Goal: Task Accomplishment & Management: Use online tool/utility

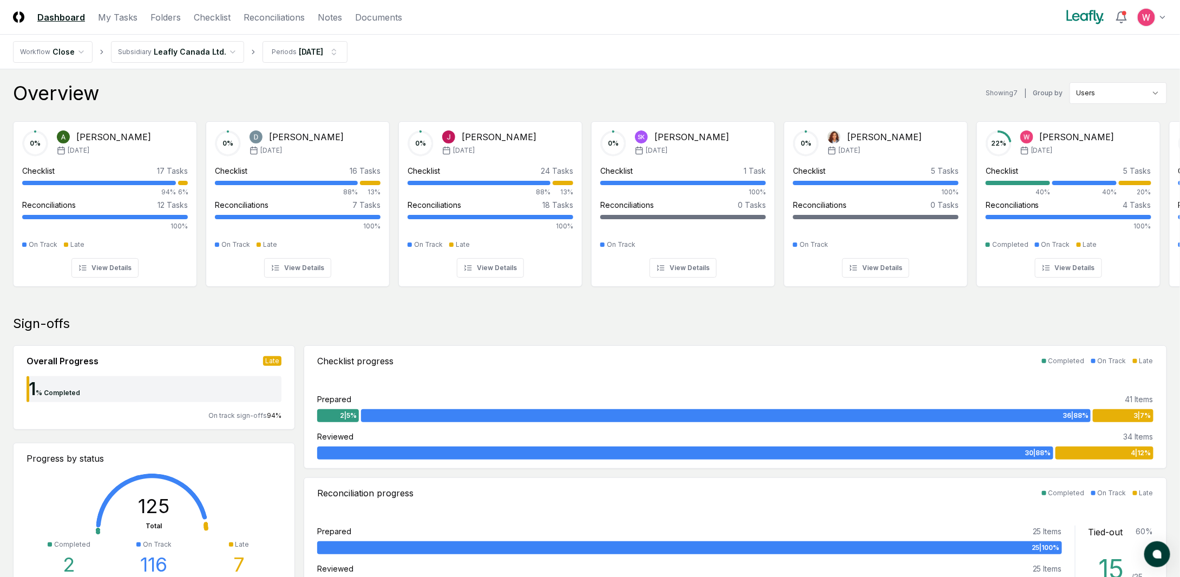
click at [212, 14] on link "Checklist" at bounding box center [212, 17] width 37 height 13
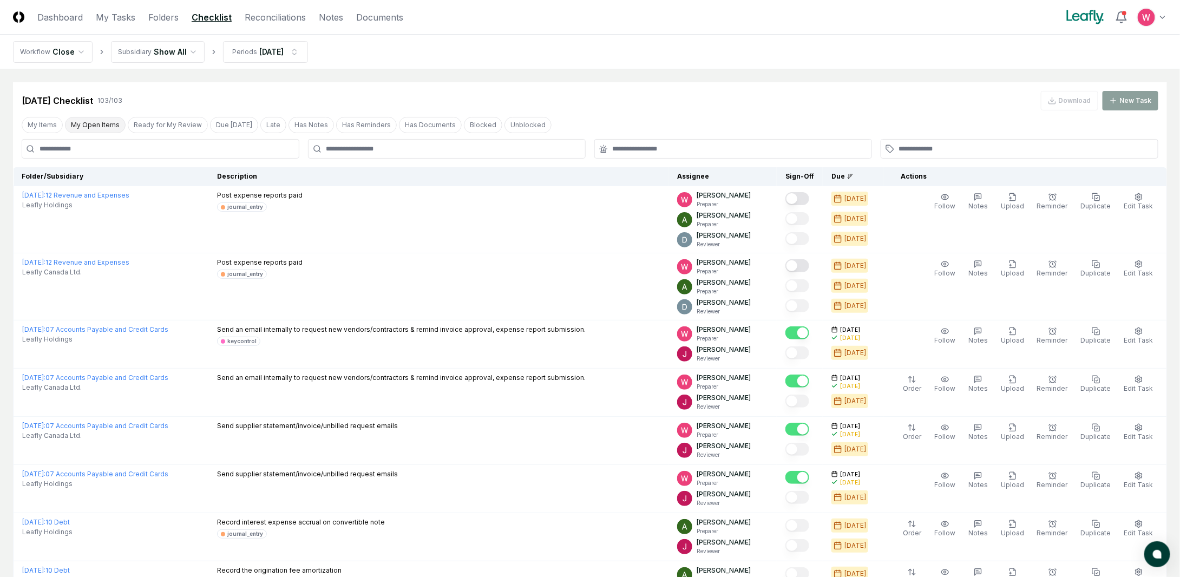
click at [92, 129] on button "My Open Items" at bounding box center [95, 125] width 61 height 16
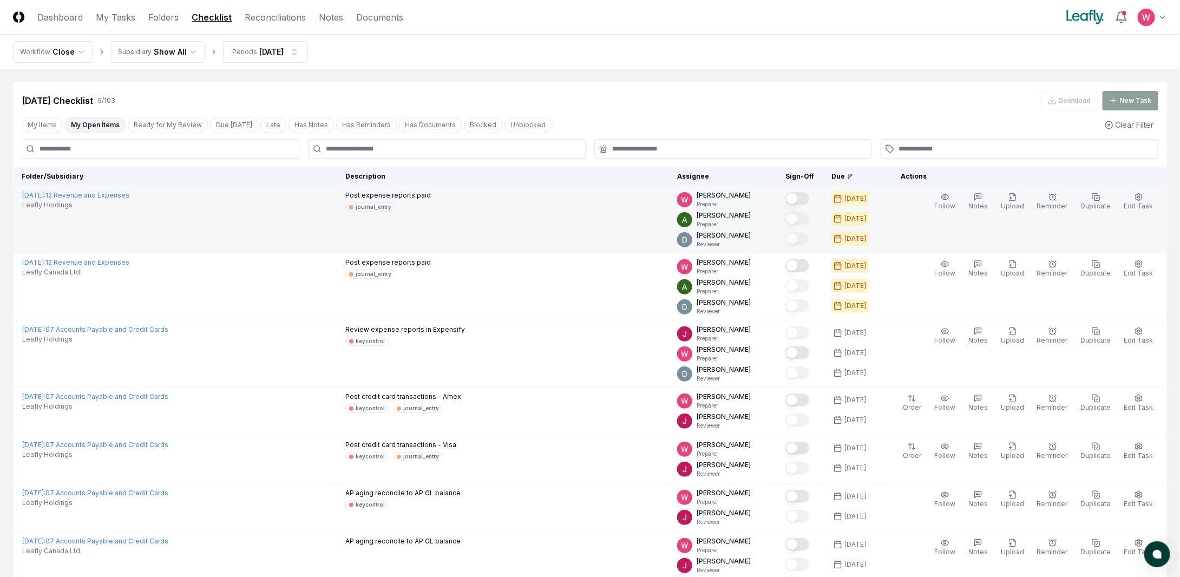
click at [807, 197] on button "Mark complete" at bounding box center [797, 198] width 24 height 13
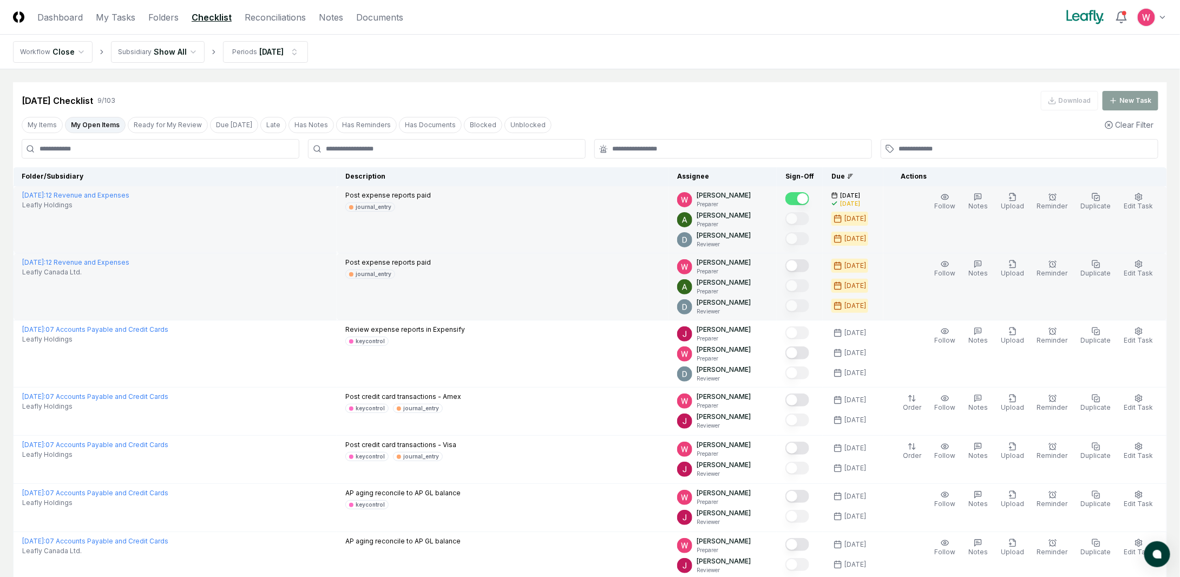
click at [809, 262] on button "Mark complete" at bounding box center [797, 265] width 24 height 13
click at [172, 122] on button "Ready for My Review" at bounding box center [168, 125] width 80 height 16
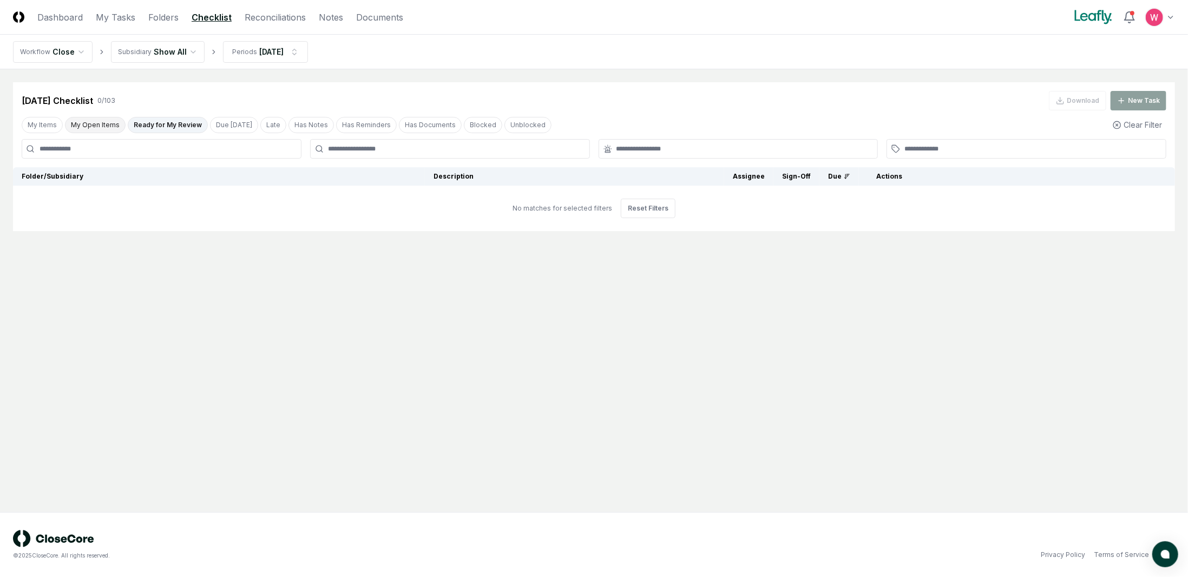
click at [98, 122] on button "My Open Items" at bounding box center [95, 125] width 61 height 16
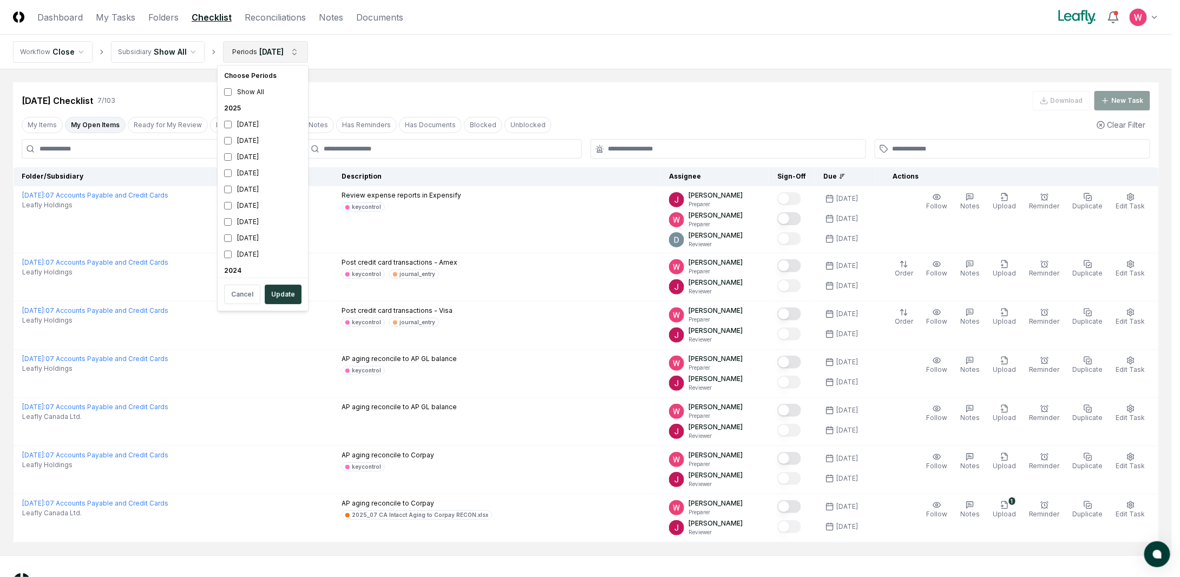
click at [295, 57] on html "CloseCore Dashboard My Tasks Folders Checklist Reconciliations Notes Documents …" at bounding box center [590, 310] width 1180 height 620
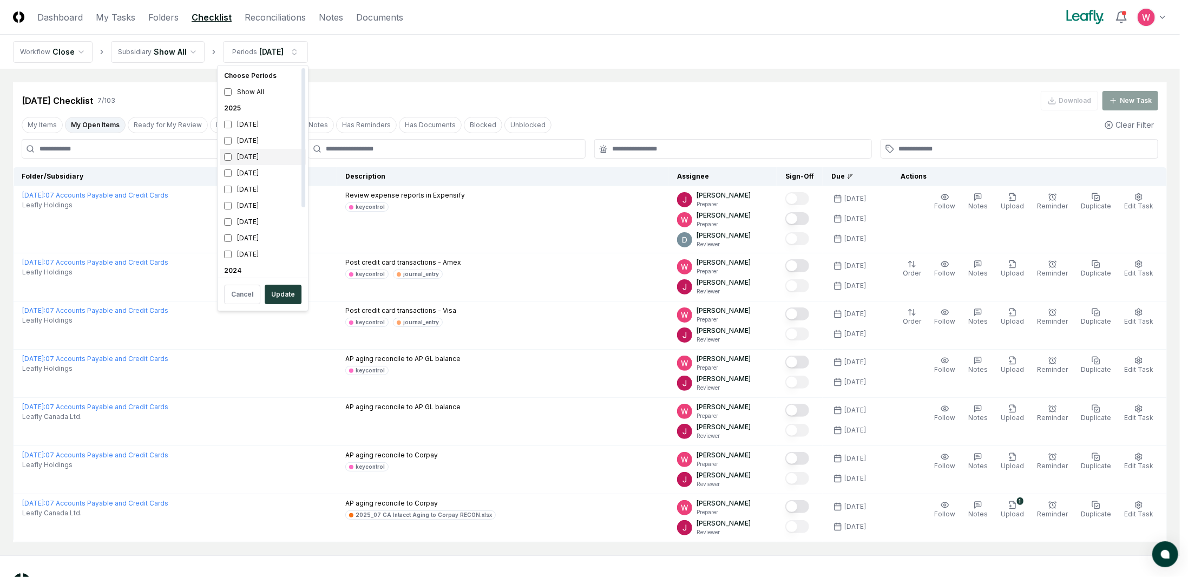
click at [227, 161] on div "[DATE]" at bounding box center [263, 157] width 86 height 16
click at [232, 140] on div "[DATE]" at bounding box center [263, 141] width 86 height 16
click at [275, 288] on button "Update" at bounding box center [283, 294] width 37 height 19
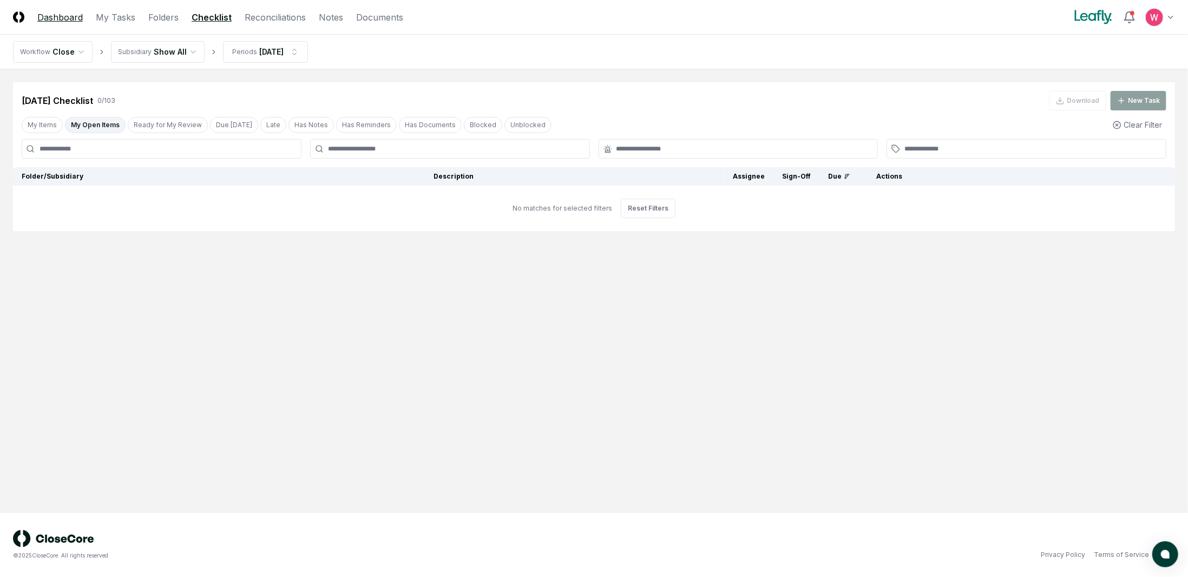
click at [68, 17] on link "Dashboard" at bounding box center [59, 17] width 45 height 13
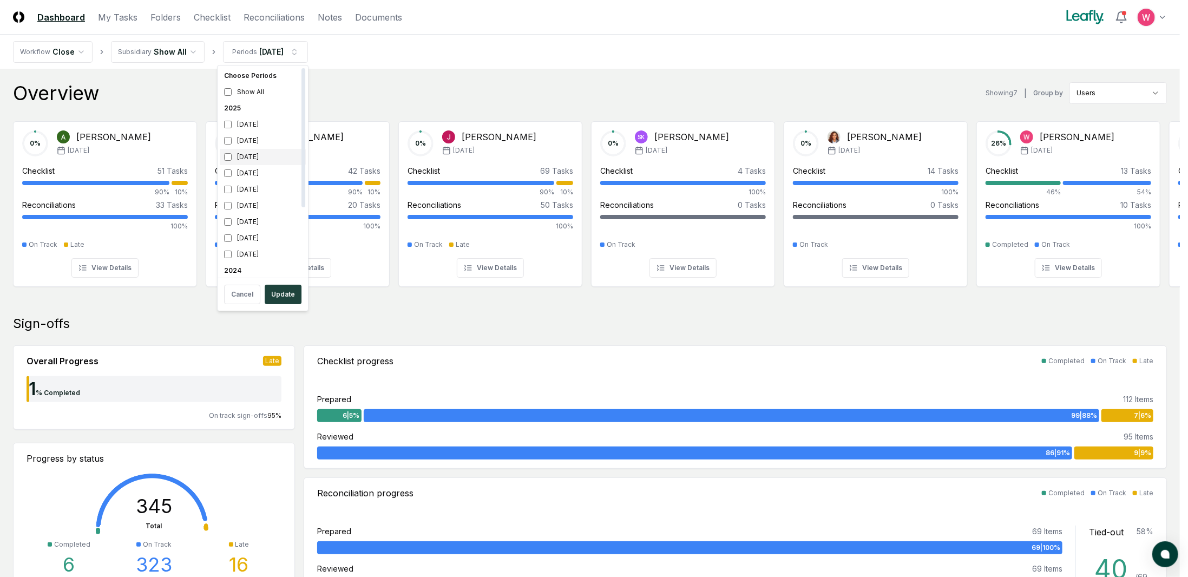
click at [224, 155] on div "[DATE]" at bounding box center [263, 157] width 86 height 16
click at [276, 286] on button "Update" at bounding box center [283, 294] width 37 height 19
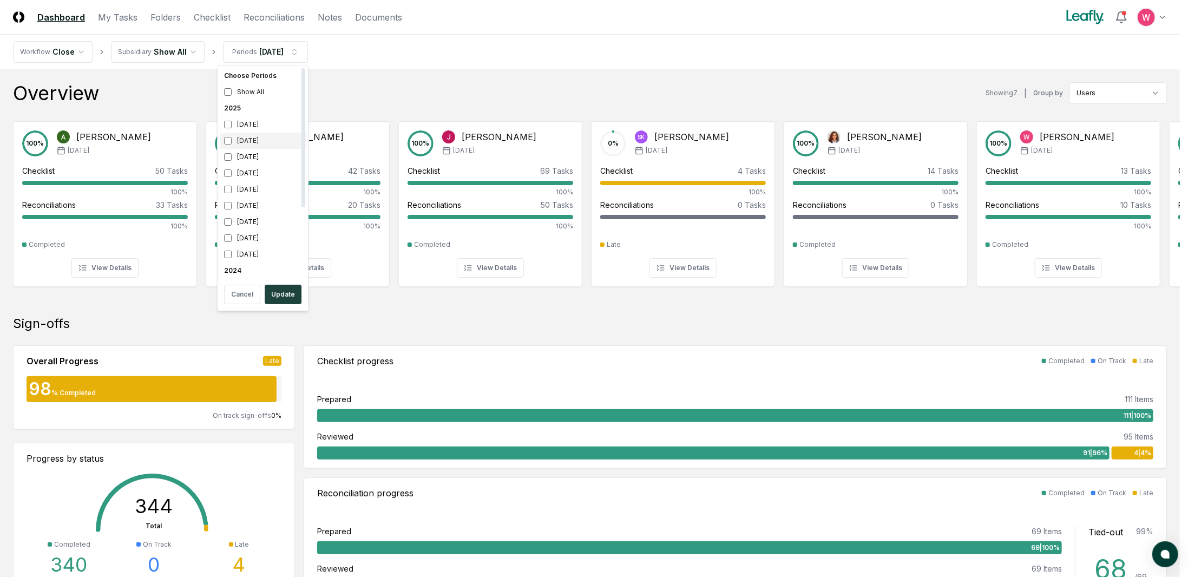
click at [238, 139] on div "[DATE]" at bounding box center [263, 141] width 86 height 16
click at [282, 287] on button "Update" at bounding box center [283, 294] width 37 height 19
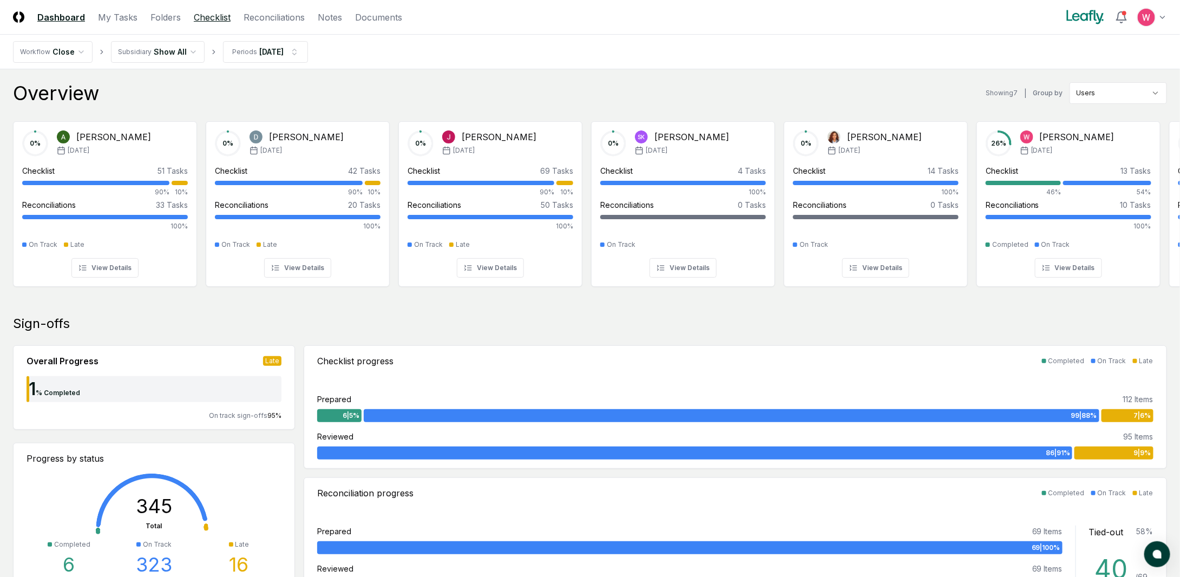
click at [222, 21] on link "Checklist" at bounding box center [212, 17] width 37 height 13
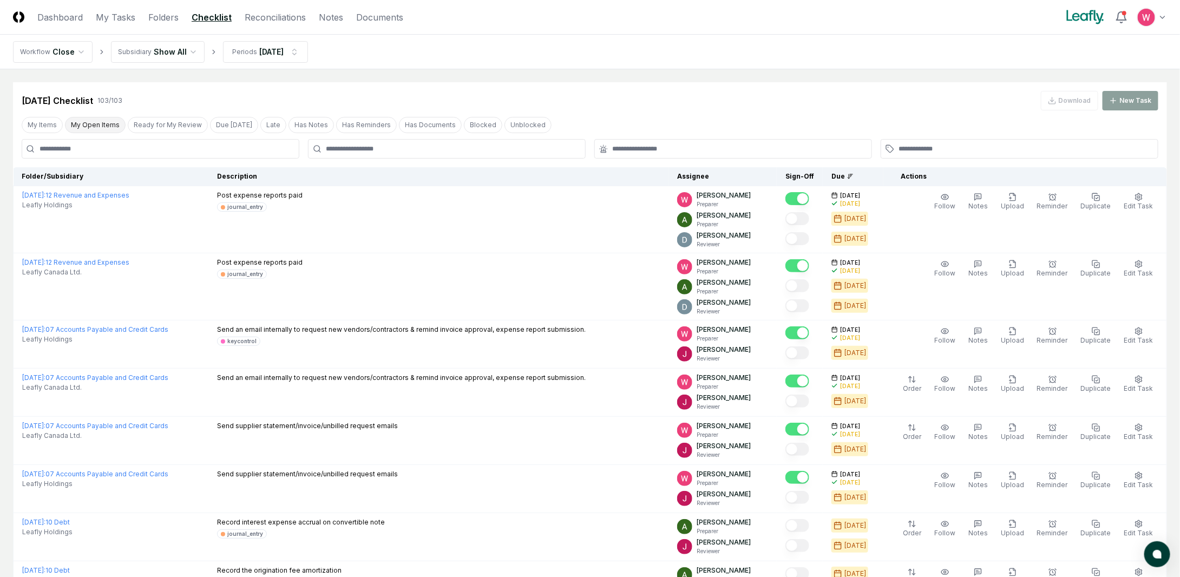
click at [103, 119] on button "My Open Items" at bounding box center [95, 125] width 61 height 16
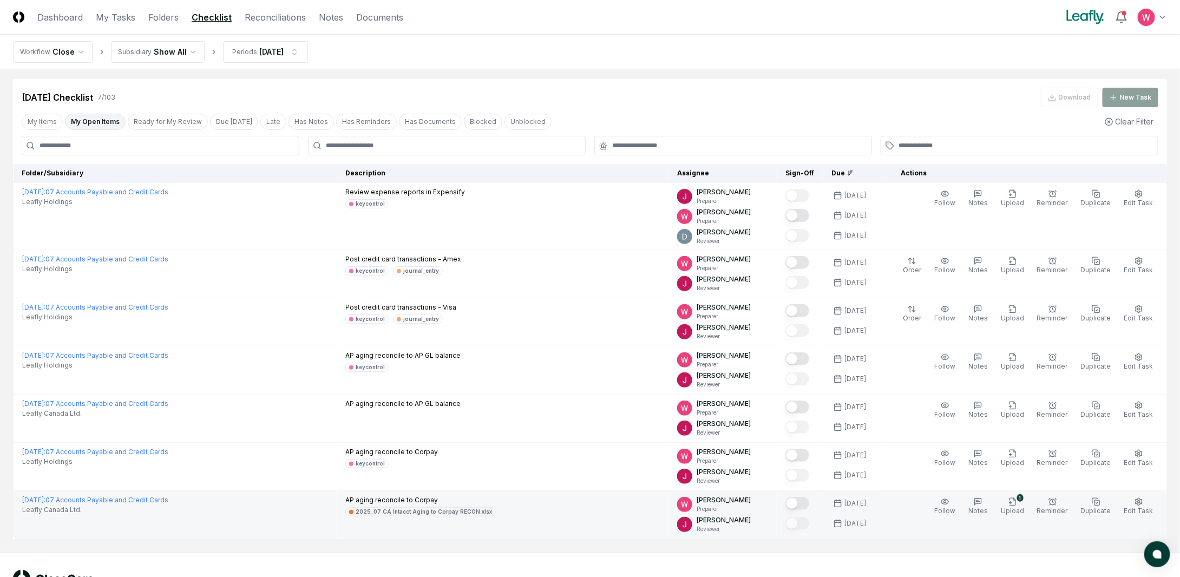
scroll to position [41, 0]
